Goal: Information Seeking & Learning: Learn about a topic

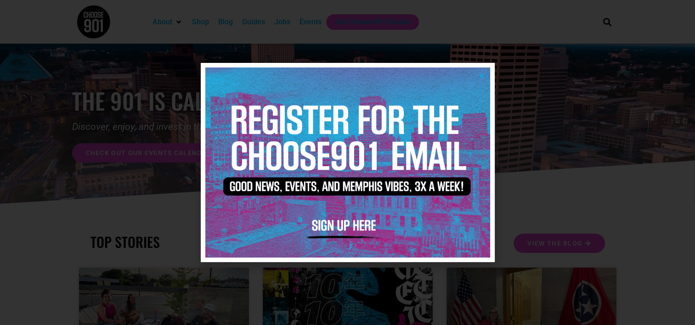
click at [527, 89] on div at bounding box center [347, 162] width 695 height 325
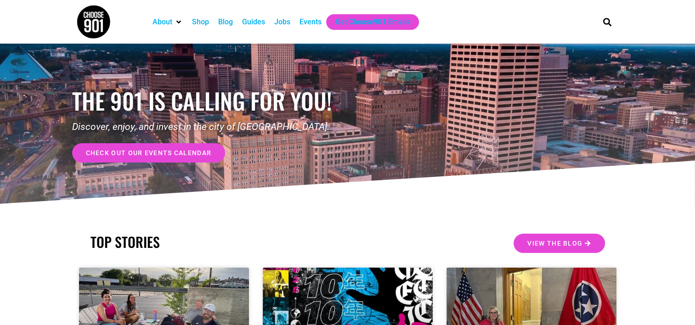
click at [185, 151] on span "check out our events calendar" at bounding box center [149, 153] width 126 height 6
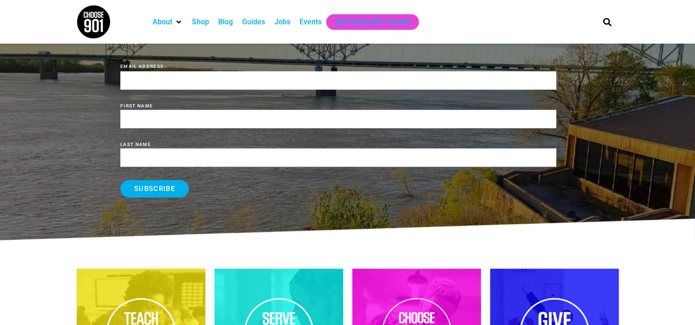
scroll to position [1106, 0]
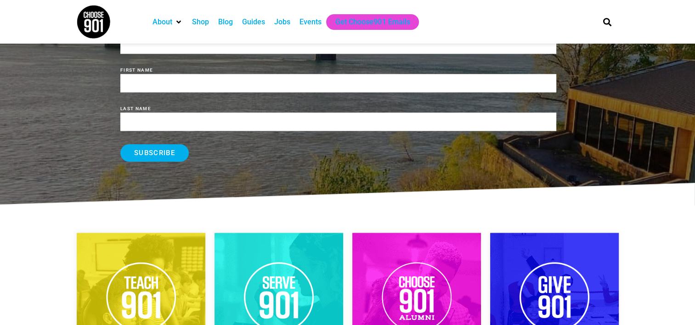
click at [688, 164] on div "BECOME A CHOOSE901 INSIDER TODAY! Sign up for Choose901 emails and participate …" at bounding box center [347, 67] width 695 height 208
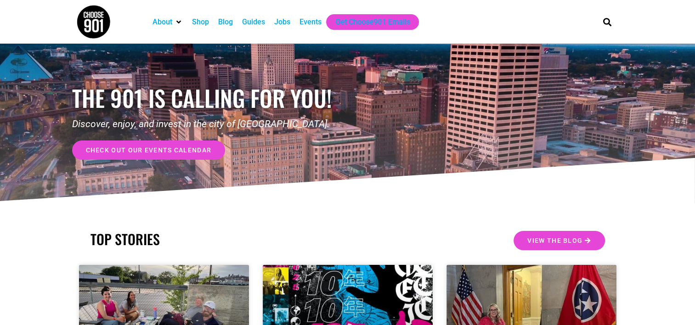
scroll to position [0, 0]
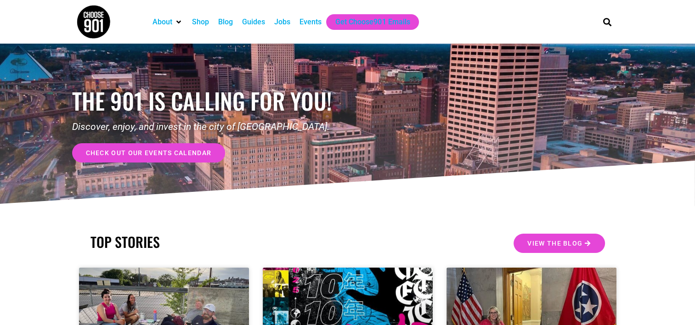
click at [313, 24] on div "Events" at bounding box center [310, 22] width 22 height 11
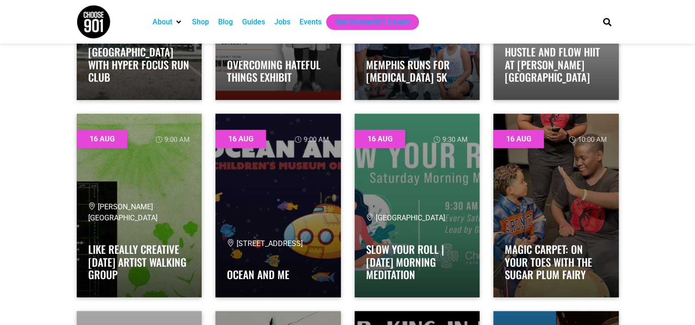
scroll to position [2608, 0]
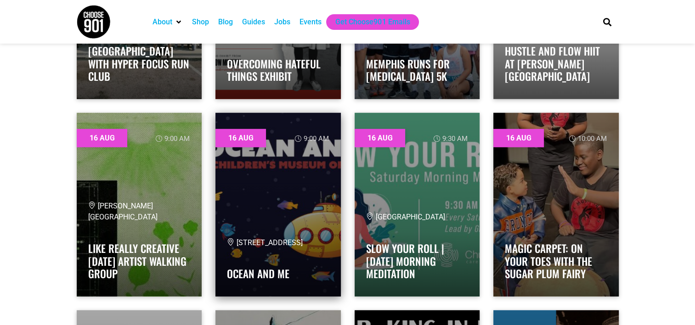
click at [302, 208] on link at bounding box center [277, 205] width 125 height 184
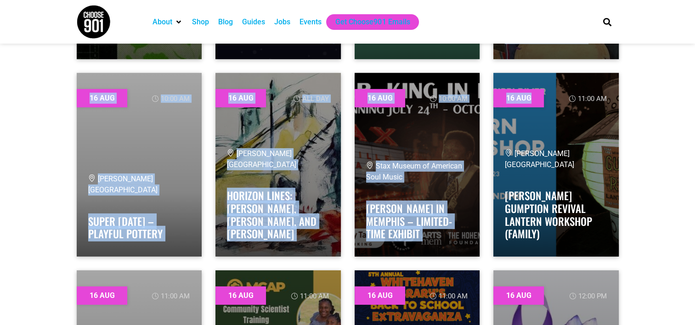
scroll to position [2847, 0]
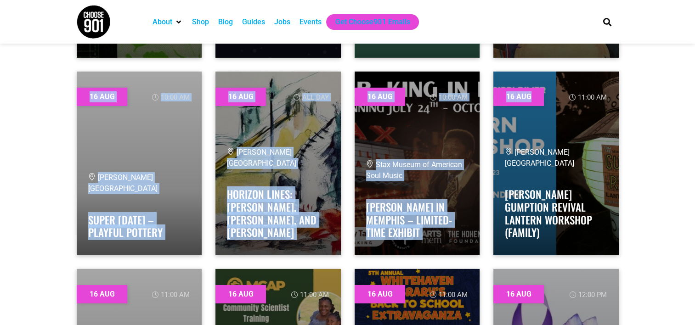
drag, startPoint x: 663, startPoint y: 130, endPoint x: 638, endPoint y: 174, distance: 50.2
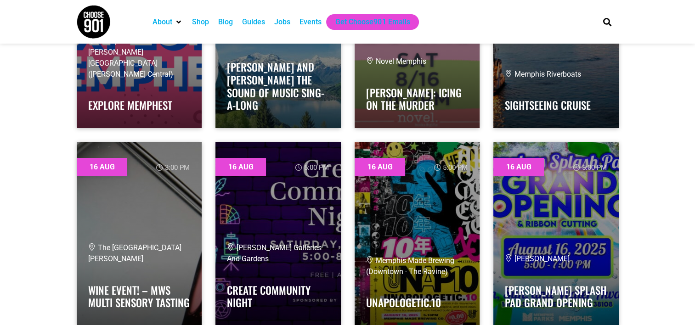
scroll to position [3398, 0]
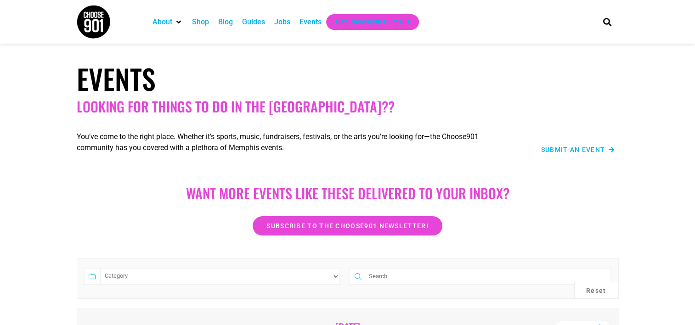
click at [655, 81] on section "Events Looking for things to do in the Bluff City??" at bounding box center [347, 88] width 695 height 62
click at [607, 30] on div "Search" at bounding box center [605, 22] width 28 height 44
click at [612, 14] on icon "Search" at bounding box center [606, 21] width 15 height 15
click at [604, 22] on icon "Search" at bounding box center [606, 21] width 15 height 15
type input "kids"
